Goal: Task Accomplishment & Management: Manage account settings

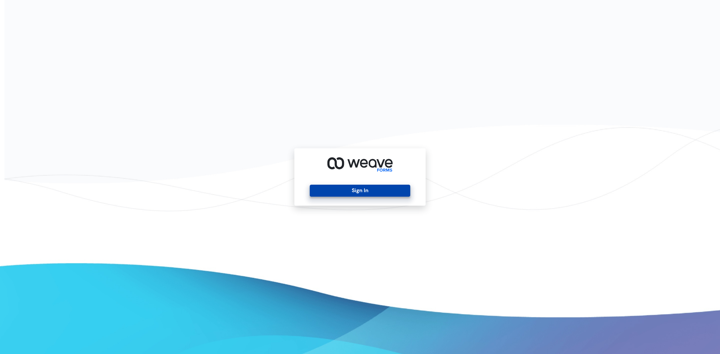
click at [350, 193] on button "Sign In" at bounding box center [360, 191] width 100 height 12
